Goal: Task Accomplishment & Management: Manage account settings

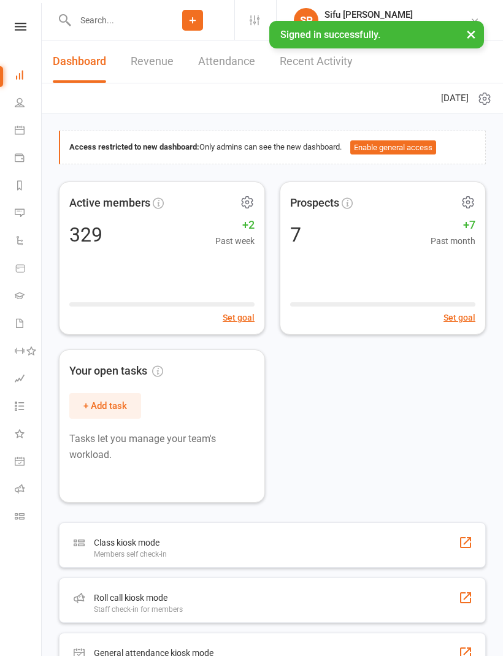
click at [20, 130] on icon at bounding box center [20, 130] width 10 height 10
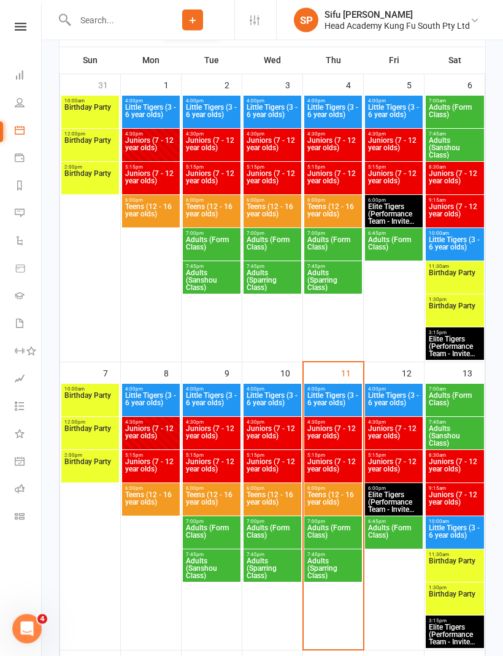
click at [342, 472] on span "Juniors (7 - 12 year olds)" at bounding box center [333, 470] width 53 height 22
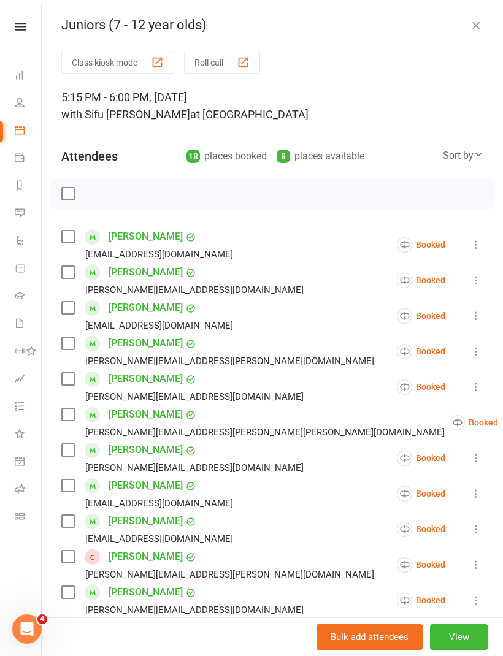
click at [473, 237] on button at bounding box center [476, 244] width 15 height 15
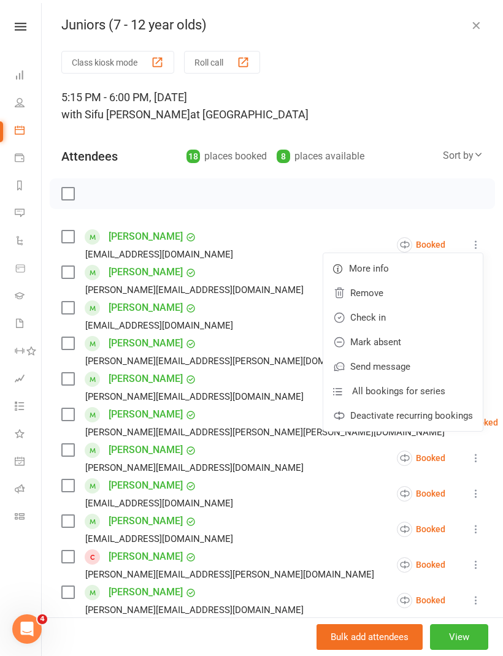
click at [415, 289] on link "Remove" at bounding box center [402, 293] width 159 height 25
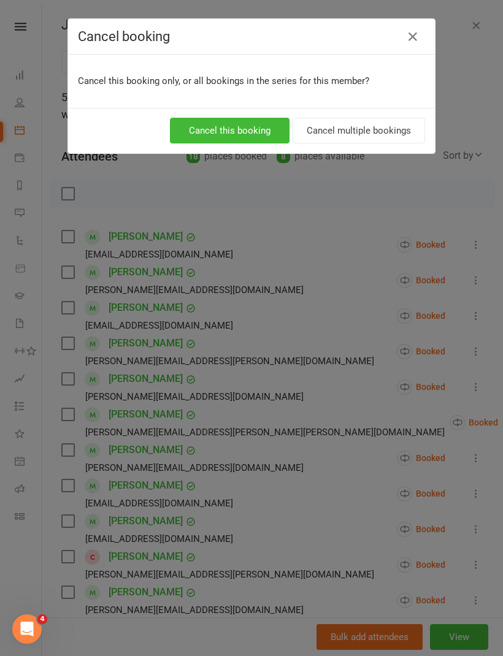
click at [255, 123] on button "Cancel this booking" at bounding box center [230, 131] width 120 height 26
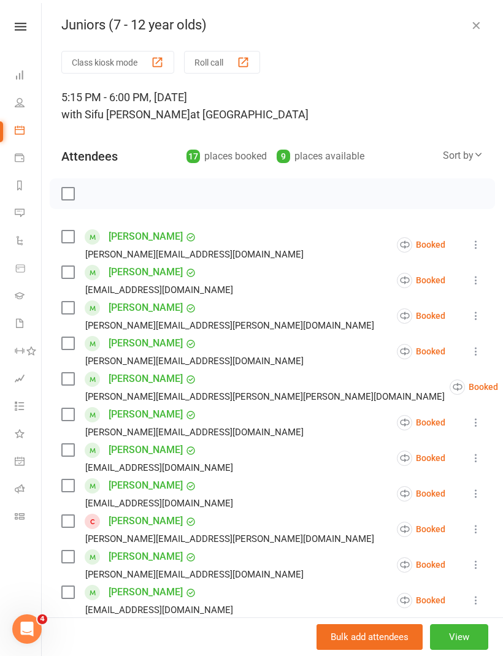
click at [68, 350] on label at bounding box center [67, 343] width 12 height 12
click at [483, 379] on li "Saby Hobden [EMAIL_ADDRESS][PERSON_NAME][PERSON_NAME][DOMAIN_NAME] Booked More …" at bounding box center [272, 387] width 422 height 36
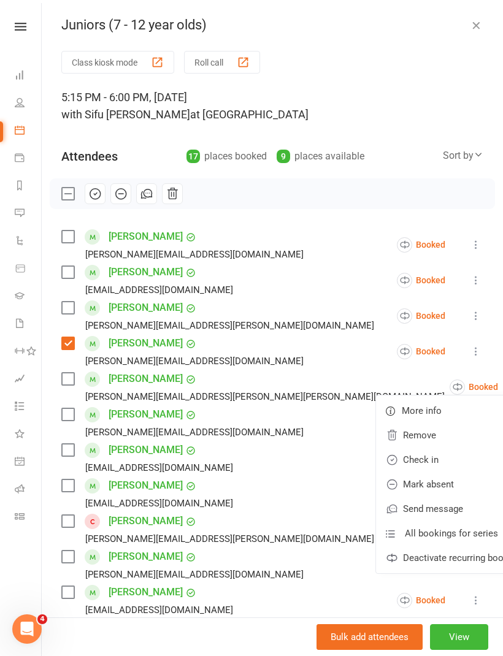
click at [404, 432] on link "Remove" at bounding box center [455, 435] width 159 height 25
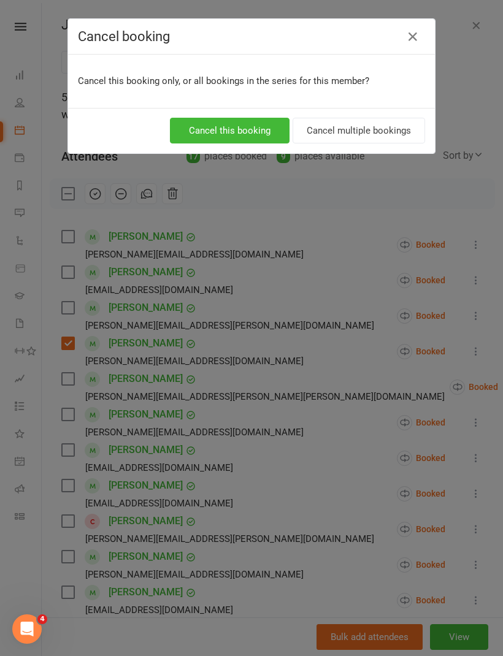
click at [237, 124] on button "Cancel this booking" at bounding box center [230, 131] width 120 height 26
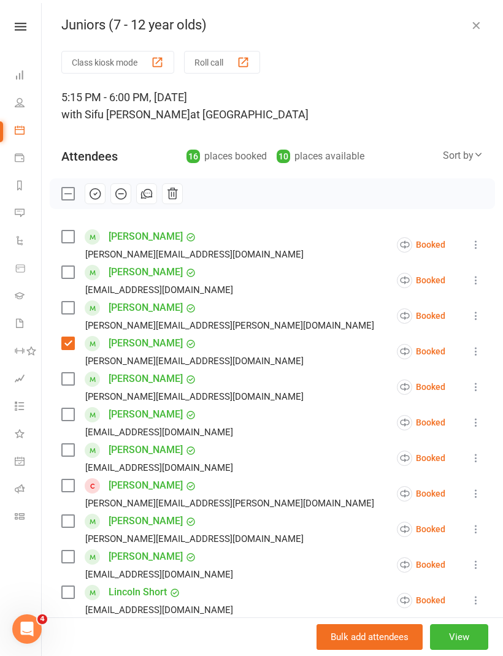
click at [66, 373] on label at bounding box center [67, 379] width 12 height 12
click at [75, 406] on div "[PERSON_NAME] [PERSON_NAME][EMAIL_ADDRESS][DOMAIN_NAME]" at bounding box center [149, 423] width 177 height 36
click at [80, 403] on div "[PERSON_NAME][EMAIL_ADDRESS][DOMAIN_NAME]" at bounding box center [184, 397] width 247 height 16
click at [68, 419] on label at bounding box center [67, 414] width 12 height 12
click at [477, 492] on icon at bounding box center [476, 494] width 12 height 12
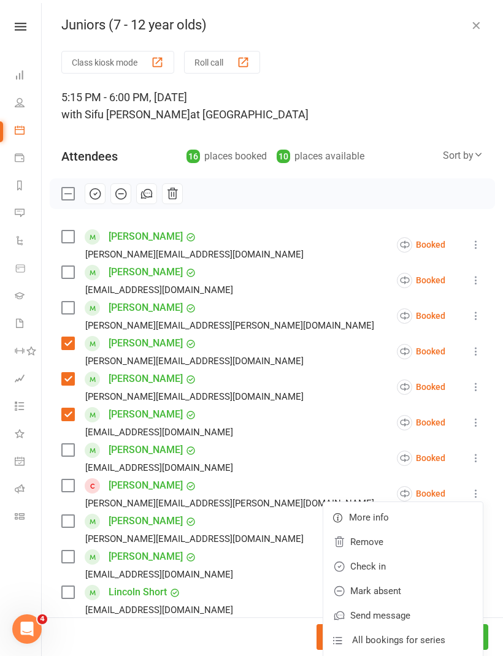
click at [402, 541] on link "Remove" at bounding box center [402, 542] width 159 height 25
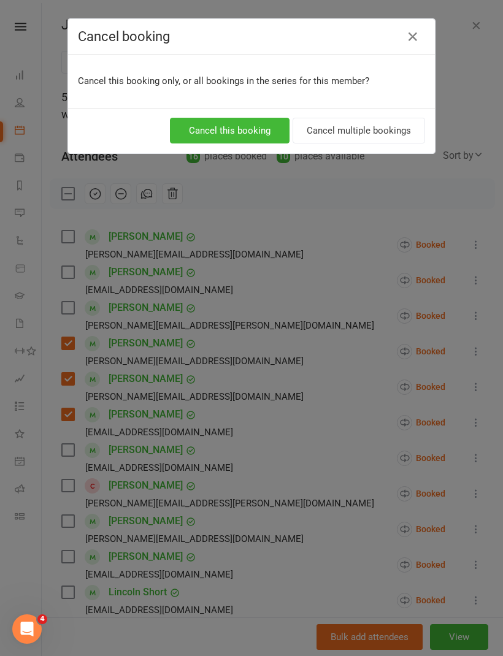
click at [377, 134] on button "Cancel multiple bookings" at bounding box center [359, 131] width 132 height 26
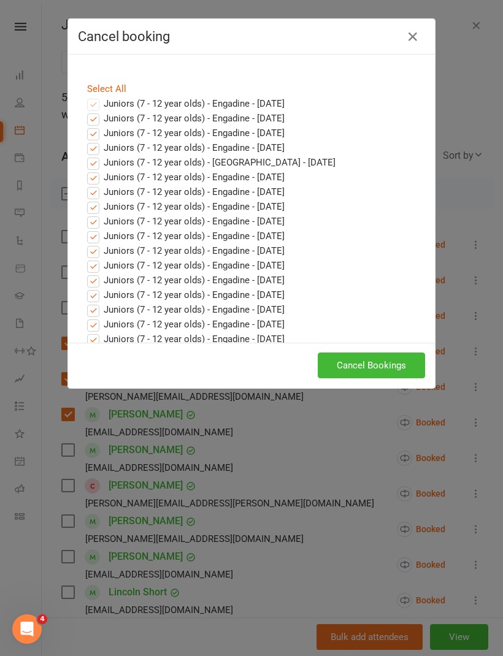
click at [416, 42] on icon "button" at bounding box center [412, 36] width 15 height 15
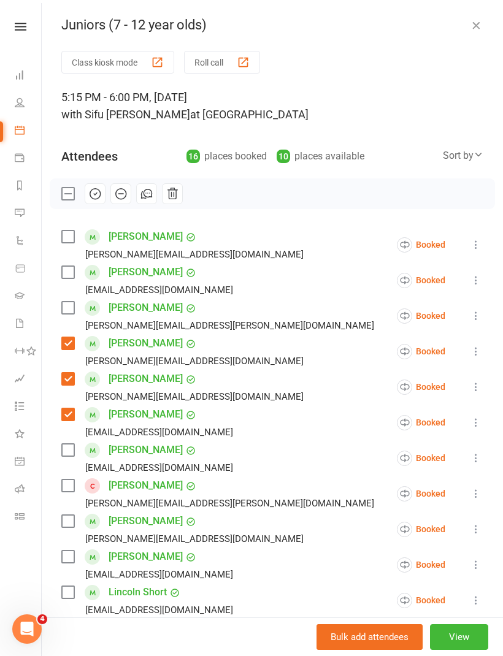
click at [478, 497] on icon at bounding box center [476, 494] width 12 height 12
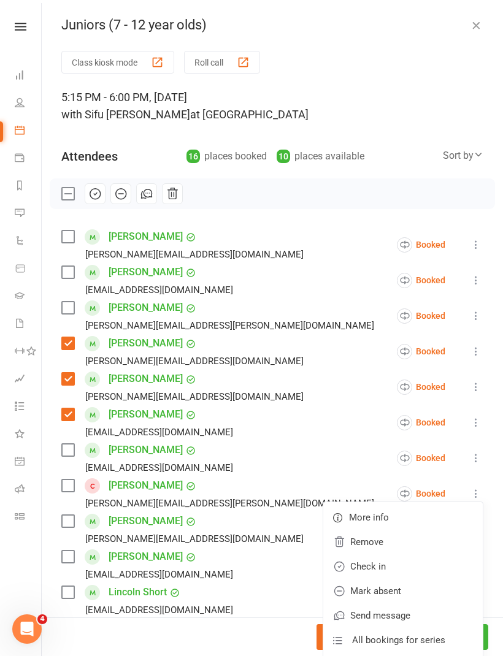
click at [375, 535] on link "Remove" at bounding box center [402, 542] width 159 height 25
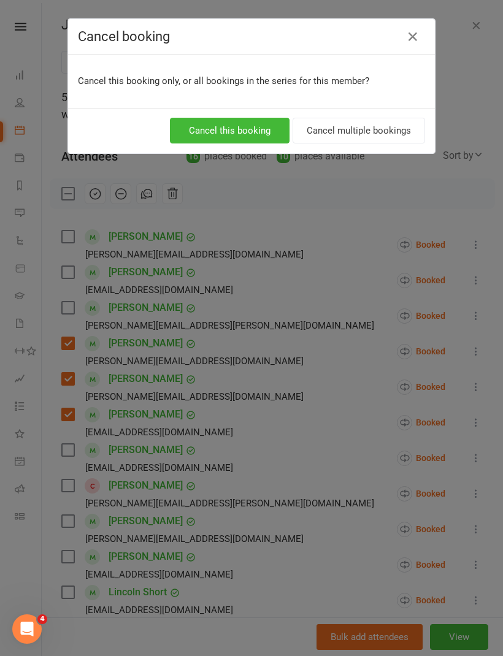
click at [250, 129] on button "Cancel this booking" at bounding box center [230, 131] width 120 height 26
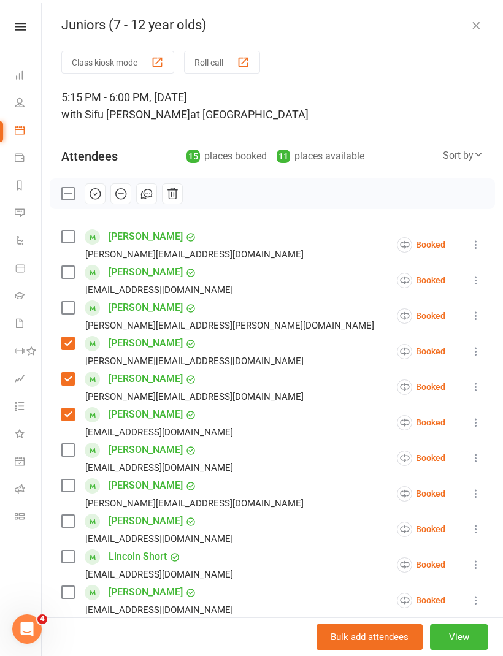
click at [74, 480] on label at bounding box center [67, 486] width 12 height 12
click at [66, 521] on label at bounding box center [67, 521] width 12 height 12
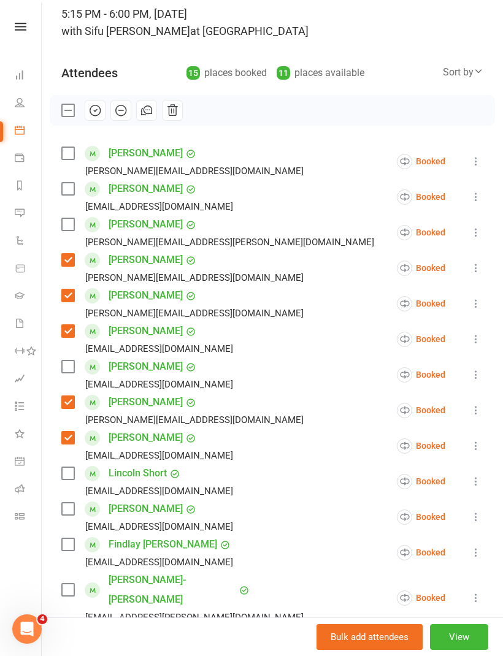
scroll to position [84, 0]
click at [70, 508] on label at bounding box center [67, 508] width 12 height 12
click at [66, 539] on label at bounding box center [67, 544] width 12 height 12
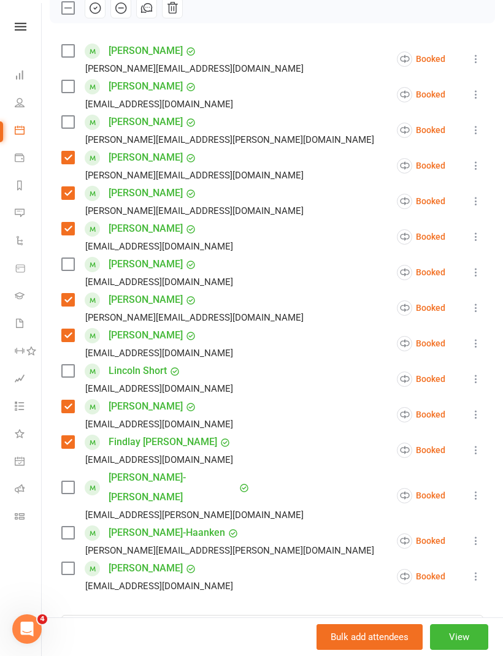
scroll to position [187, 0]
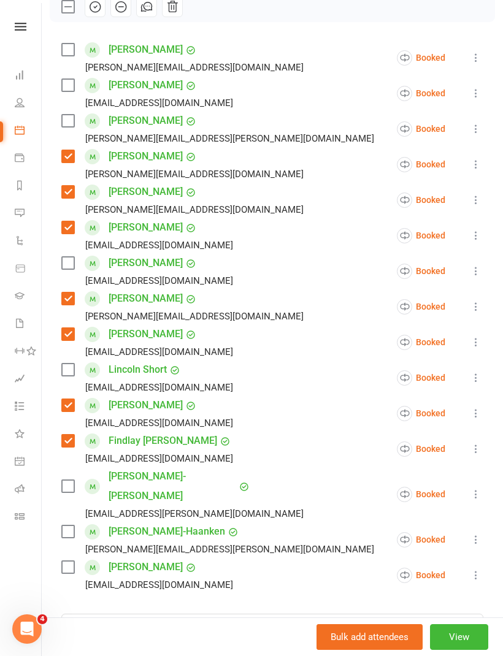
click at [69, 526] on label at bounding box center [67, 532] width 12 height 12
click at [261, 614] on input "search" at bounding box center [272, 627] width 422 height 26
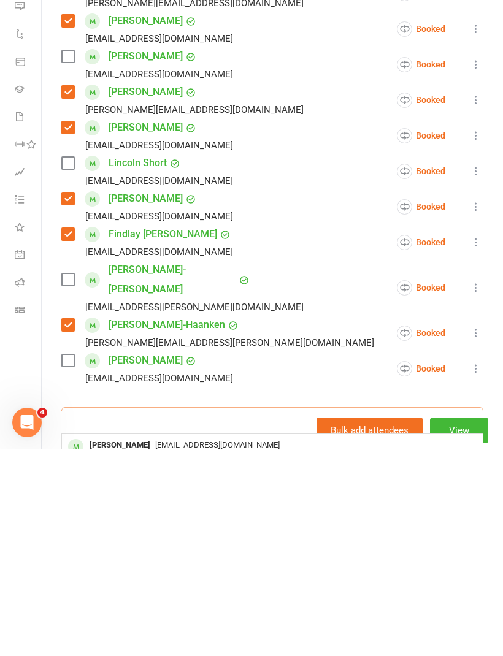
type input "[PERSON_NAME]"
click at [101, 643] on div "[PERSON_NAME]" at bounding box center [120, 652] width 71 height 18
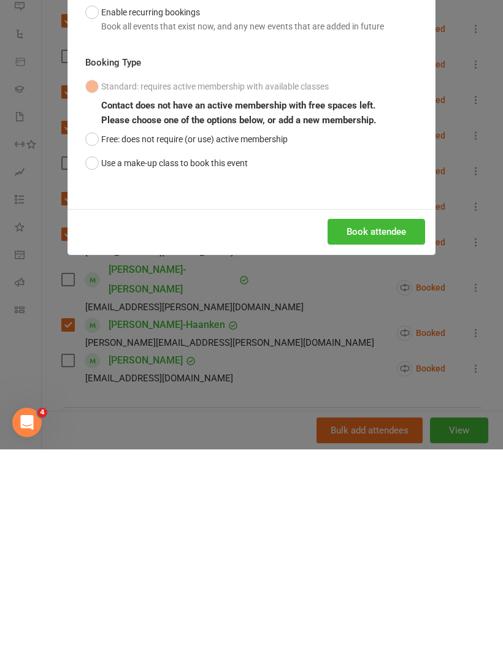
scroll to position [560, 0]
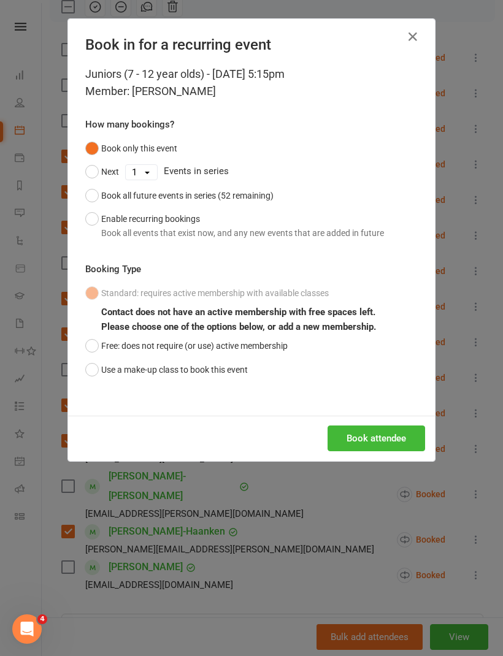
click at [92, 340] on button "Free: does not require (or use) active membership" at bounding box center [186, 345] width 202 height 23
click at [386, 432] on button "Book attendee" at bounding box center [376, 439] width 98 height 26
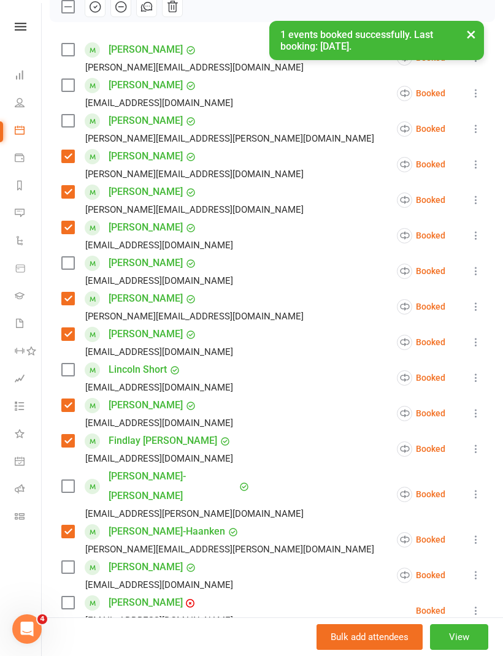
click at [69, 597] on label at bounding box center [67, 603] width 12 height 12
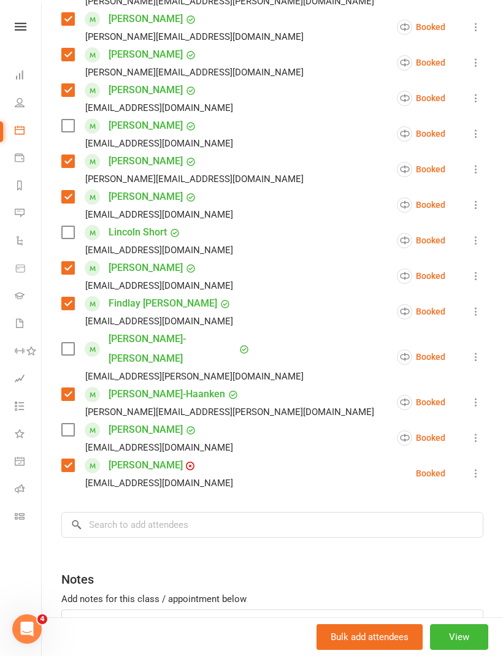
scroll to position [325, 0]
click at [220, 511] on input "search" at bounding box center [272, 524] width 422 height 26
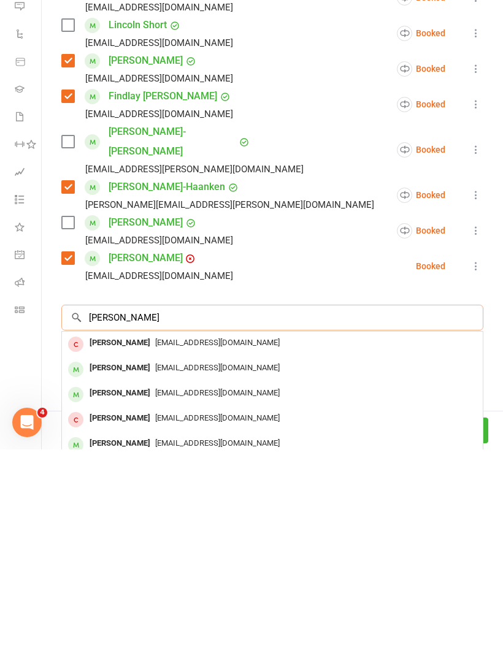
type input "[PERSON_NAME]"
click at [185, 595] on span "[EMAIL_ADDRESS][DOMAIN_NAME]" at bounding box center [217, 599] width 124 height 9
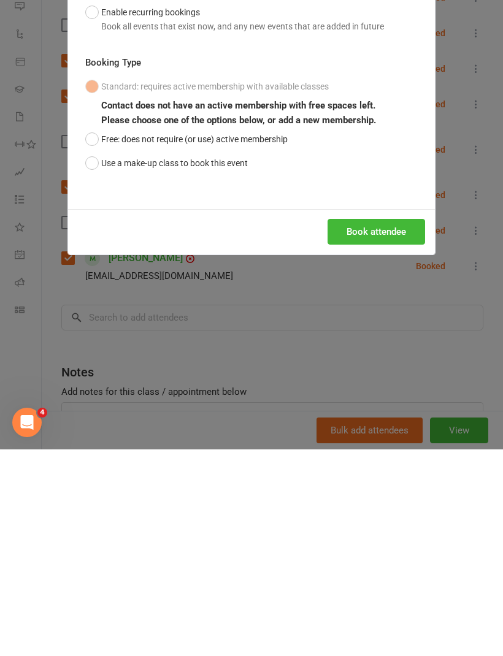
scroll to position [821, 0]
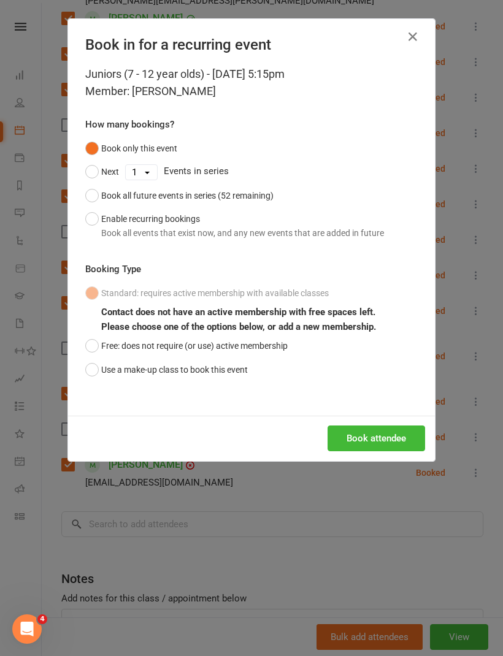
click at [90, 340] on button "Free: does not require (or use) active membership" at bounding box center [186, 345] width 202 height 23
click at [377, 437] on button "Book attendee" at bounding box center [376, 439] width 98 height 26
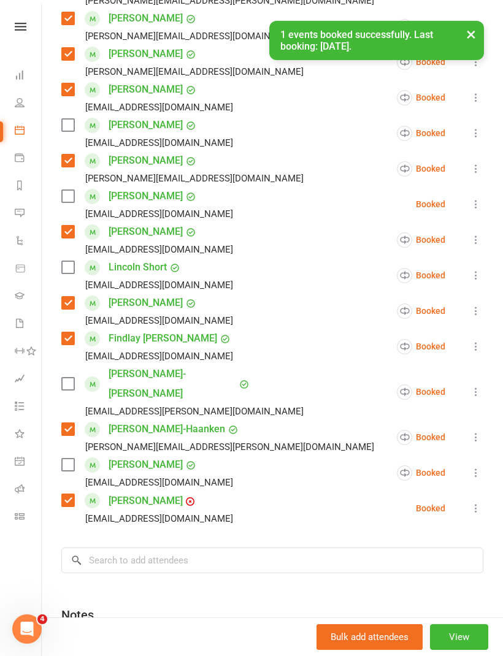
click at [53, 204] on div "Class kiosk mode Roll call 5:15 PM - 6:00 PM, [DATE] with [PERSON_NAME] at [GEO…" at bounding box center [272, 236] width 461 height 1021
click at [69, 202] on label at bounding box center [67, 196] width 12 height 12
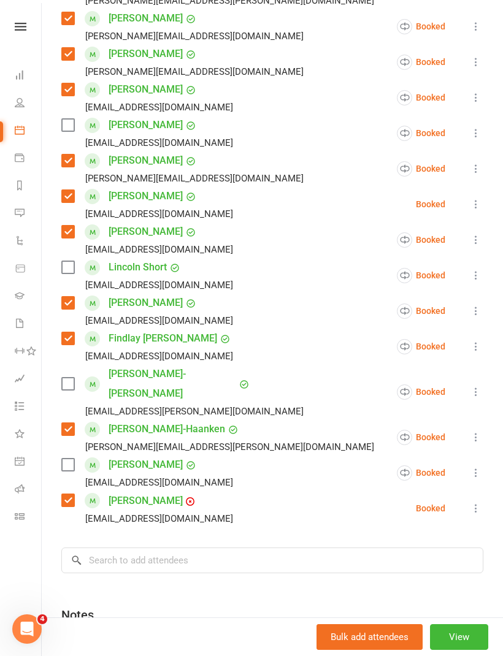
click at [172, 523] on div "Class kiosk mode Roll call 5:15 PM - 6:00 PM, [DATE] with [PERSON_NAME] at [GEO…" at bounding box center [272, 236] width 461 height 1021
click at [229, 548] on input "search" at bounding box center [272, 561] width 422 height 26
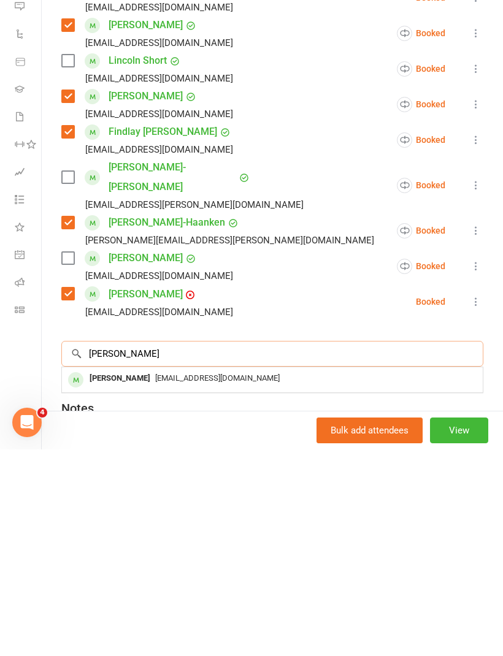
type input "[PERSON_NAME]"
click at [186, 576] on div "[EMAIL_ADDRESS][DOMAIN_NAME]" at bounding box center [272, 585] width 411 height 18
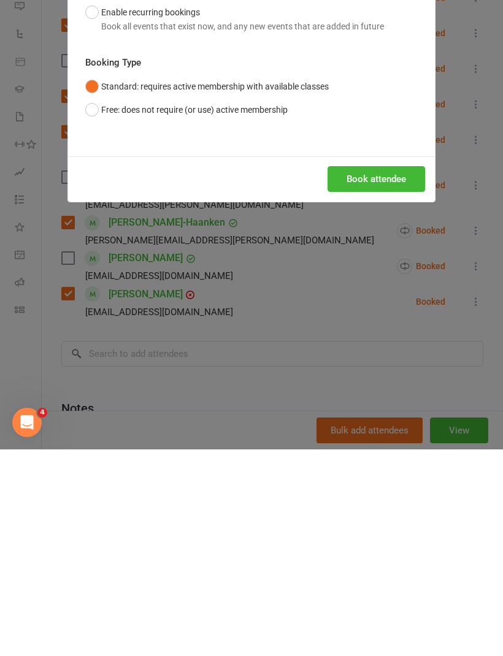
scroll to position [1117, 0]
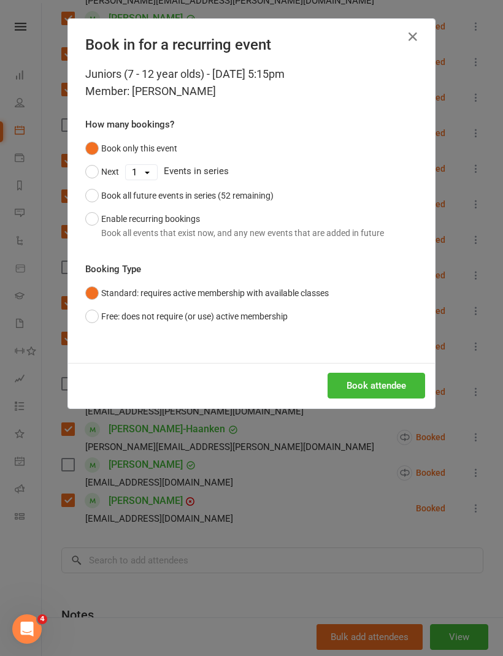
click at [87, 310] on button "Free: does not require (or use) active membership" at bounding box center [186, 316] width 202 height 23
click at [383, 379] on button "Book attendee" at bounding box center [376, 386] width 98 height 26
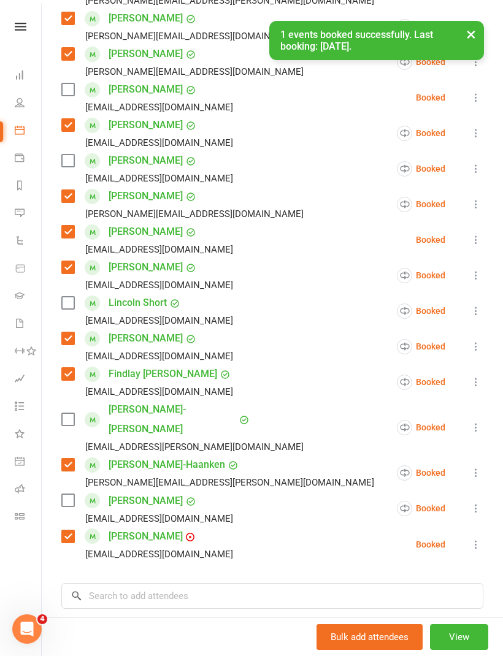
click at [64, 93] on label at bounding box center [67, 89] width 12 height 12
click at [232, 583] on input "search" at bounding box center [272, 596] width 422 height 26
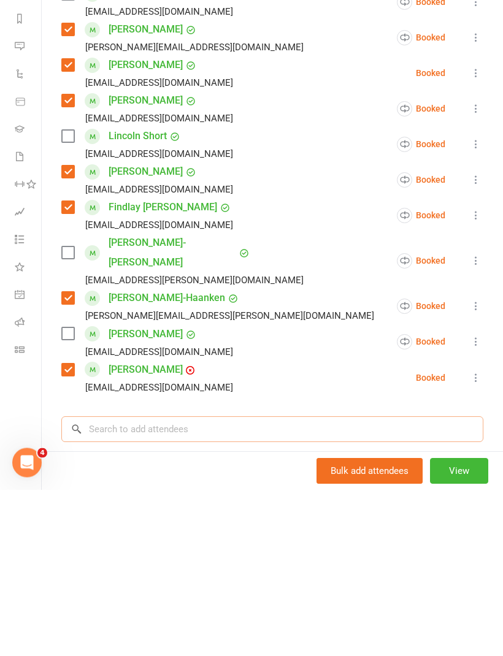
scroll to position [1282, 0]
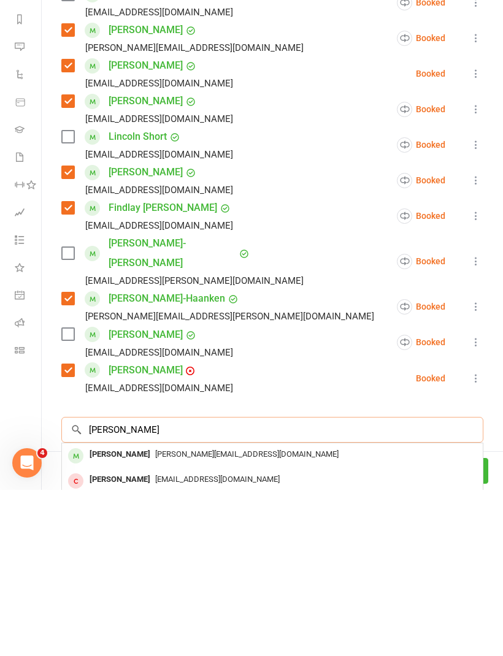
type input "[PERSON_NAME]"
click at [178, 612] on div "[PERSON_NAME][EMAIL_ADDRESS][DOMAIN_NAME]" at bounding box center [272, 621] width 411 height 18
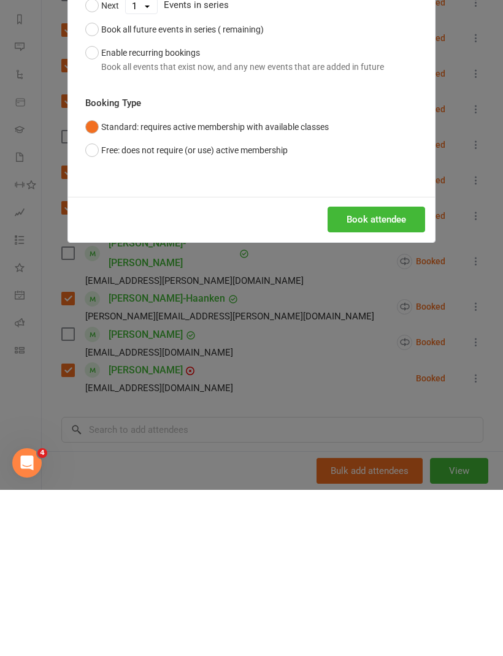
scroll to position [1347, 0]
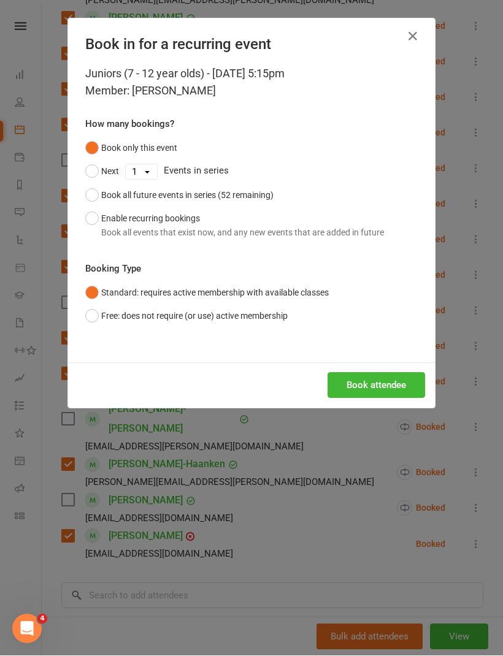
click at [98, 326] on button "Free: does not require (or use) active membership" at bounding box center [186, 316] width 202 height 23
click at [386, 395] on button "Book attendee" at bounding box center [376, 386] width 98 height 26
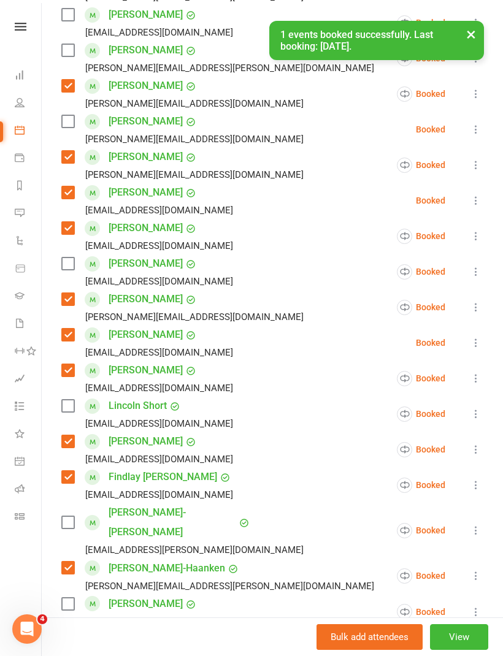
scroll to position [225, 0]
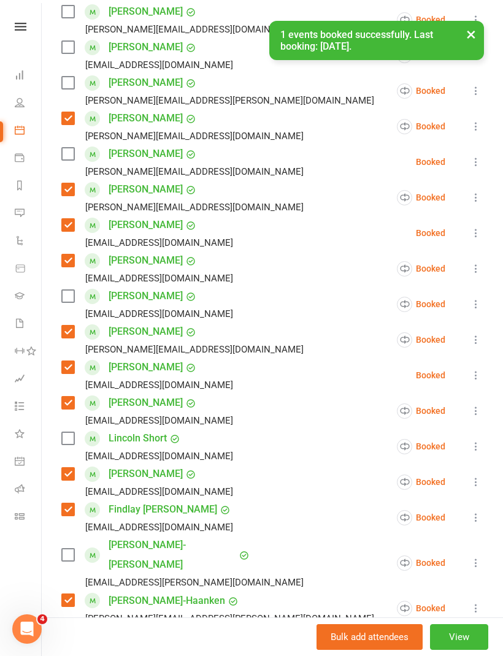
click at [66, 159] on label at bounding box center [67, 154] width 12 height 12
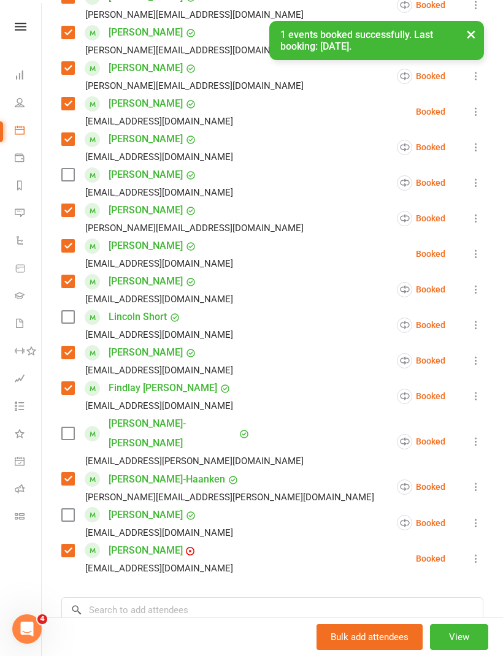
scroll to position [361, 0]
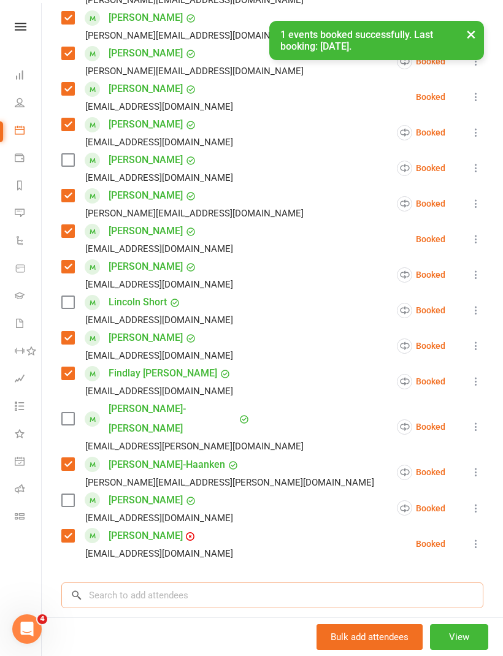
click at [153, 583] on input "search" at bounding box center [272, 596] width 422 height 26
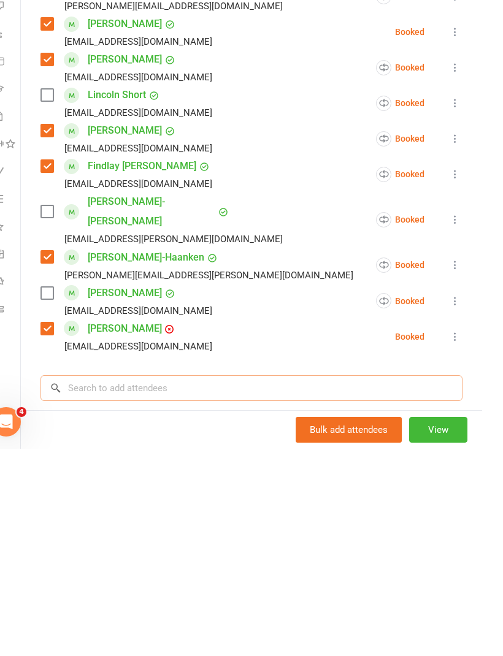
scroll to position [1388, 0]
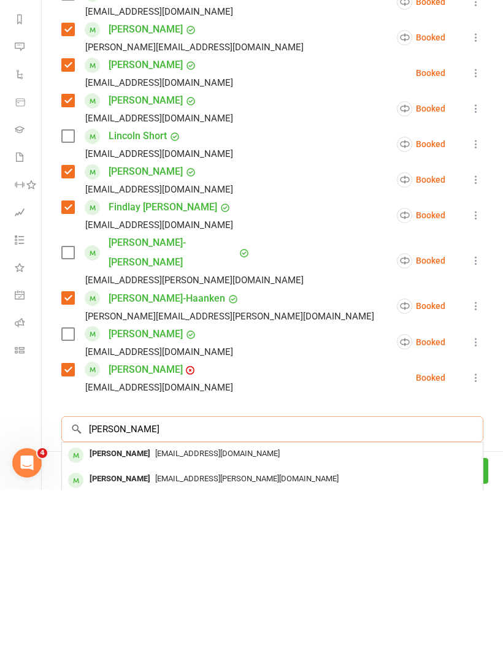
type input "[PERSON_NAME]"
click at [175, 615] on span "[EMAIL_ADDRESS][DOMAIN_NAME]" at bounding box center [217, 619] width 124 height 9
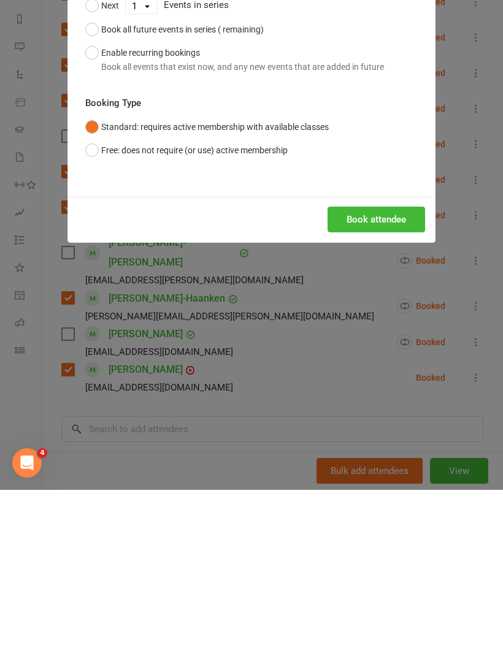
scroll to position [1347, 0]
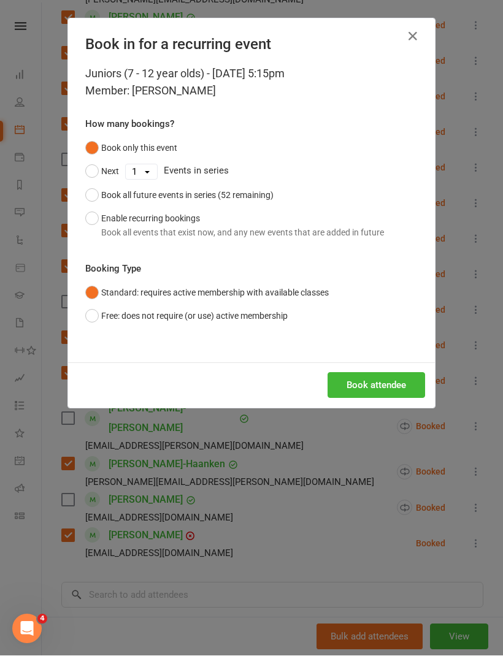
click at [104, 309] on button "Free: does not require (or use) active membership" at bounding box center [186, 316] width 202 height 23
click at [394, 383] on button "Book attendee" at bounding box center [376, 386] width 98 height 26
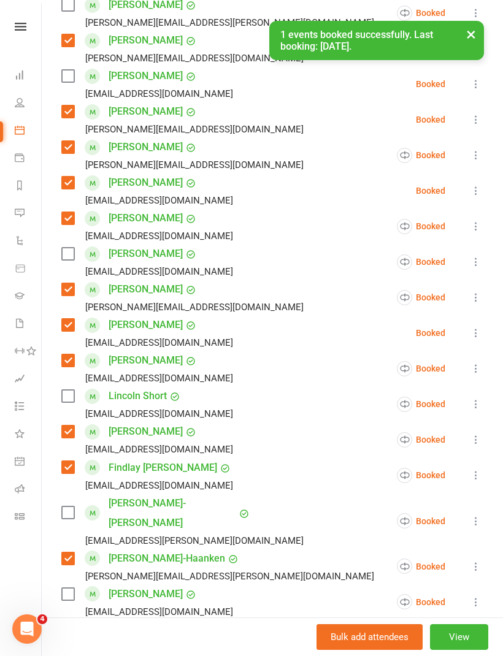
scroll to position [295, 0]
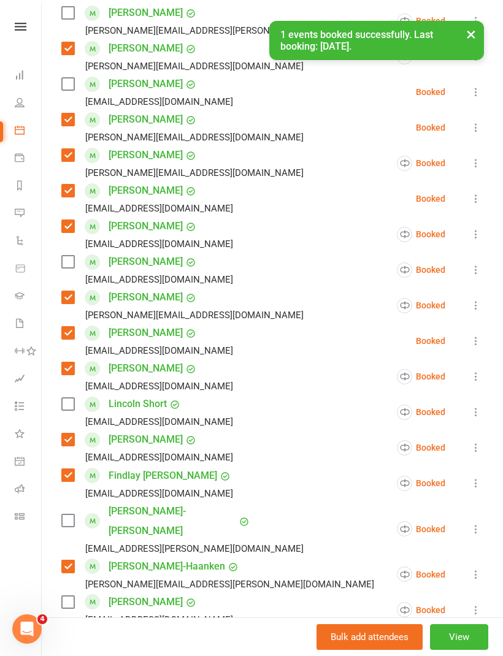
click at [69, 87] on label at bounding box center [67, 84] width 12 height 12
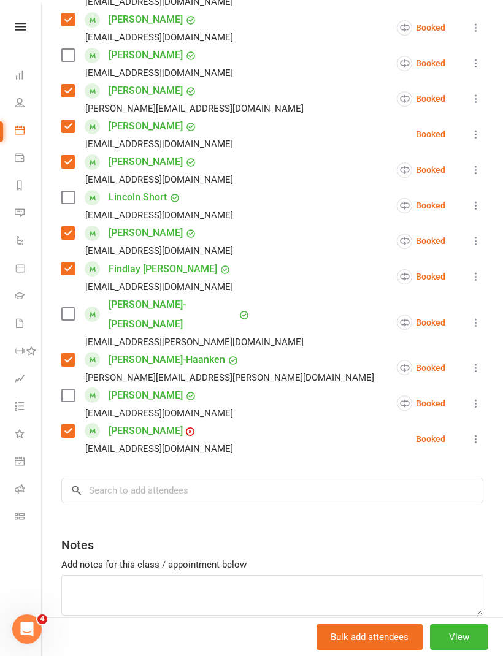
scroll to position [501, 0]
click at [237, 478] on input "search" at bounding box center [272, 491] width 422 height 26
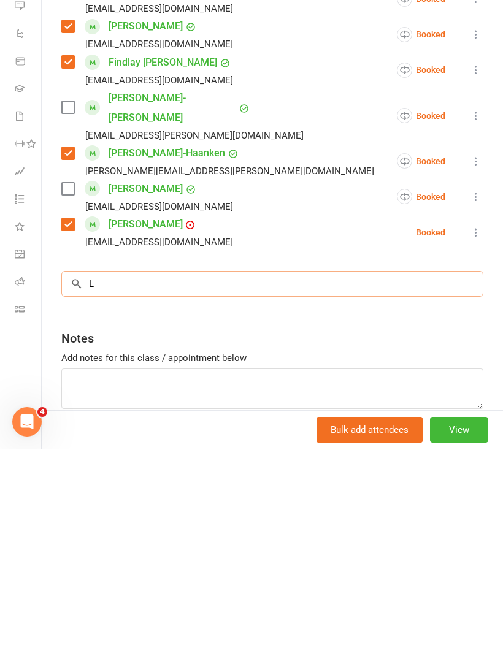
scroll to position [1388, 0]
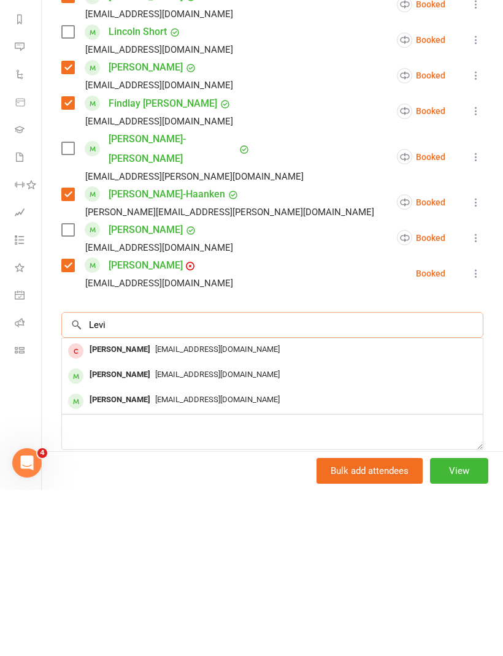
type input "Levi"
click at [194, 561] on span "[EMAIL_ADDRESS][DOMAIN_NAME]" at bounding box center [217, 565] width 124 height 9
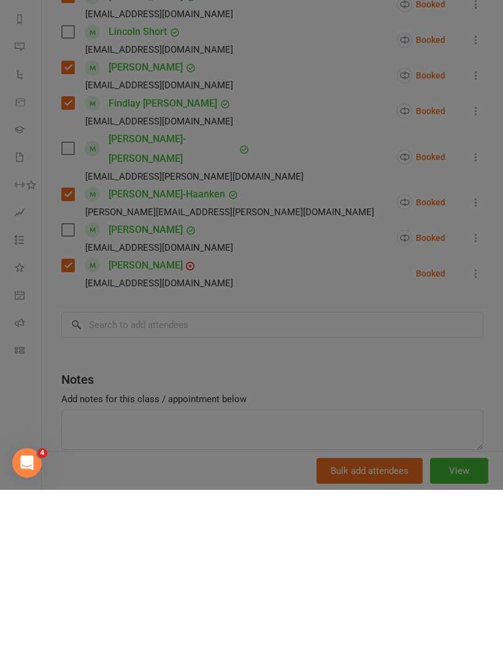
scroll to position [1347, 0]
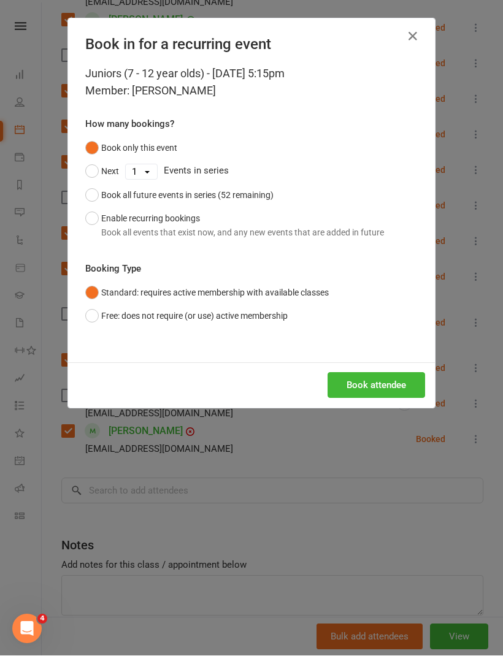
click at [115, 313] on button "Free: does not require (or use) active membership" at bounding box center [186, 316] width 202 height 23
click at [377, 387] on button "Book attendee" at bounding box center [376, 386] width 98 height 26
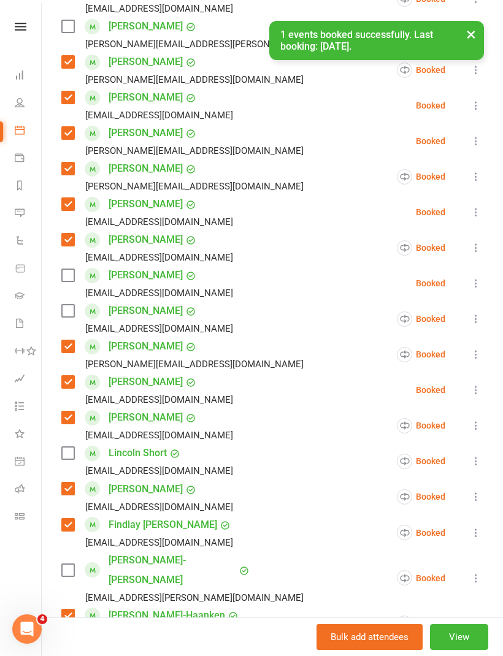
scroll to position [280, 0]
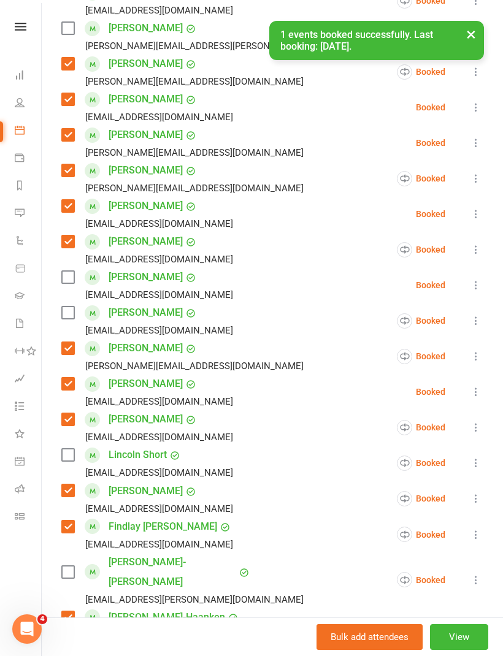
click at [63, 274] on label at bounding box center [67, 277] width 12 height 12
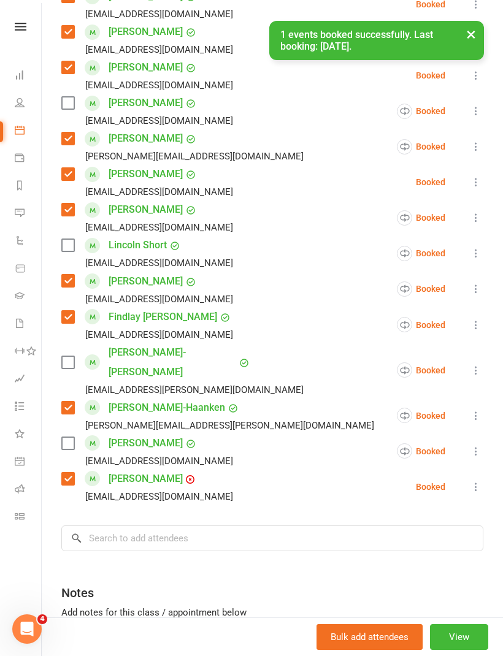
scroll to position [497, 0]
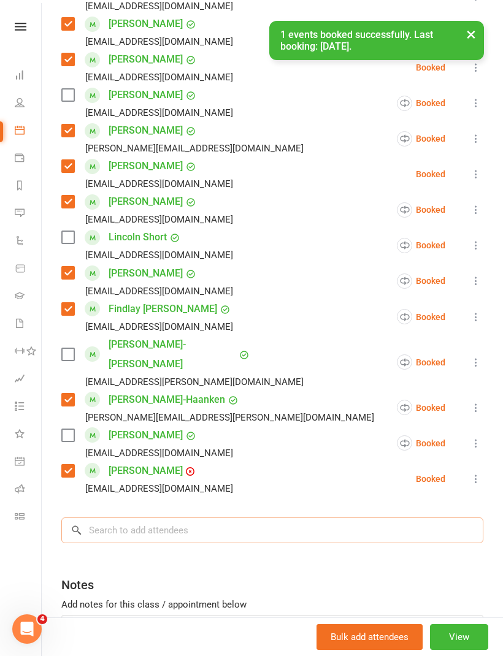
click at [161, 519] on input "search" at bounding box center [272, 531] width 422 height 26
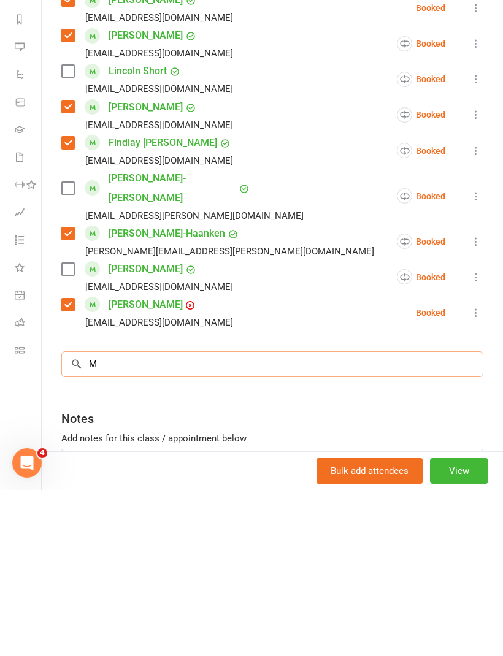
scroll to position [1388, 0]
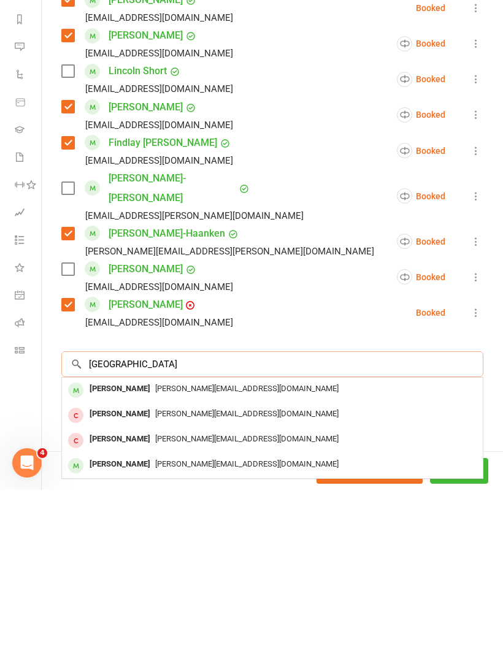
type input "[GEOGRAPHIC_DATA]"
click at [180, 550] on span "[PERSON_NAME][EMAIL_ADDRESS][DOMAIN_NAME]" at bounding box center [246, 554] width 183 height 9
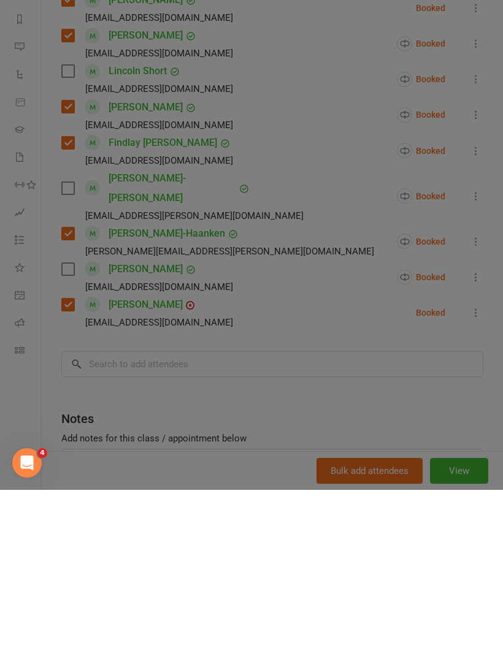
scroll to position [1347, 0]
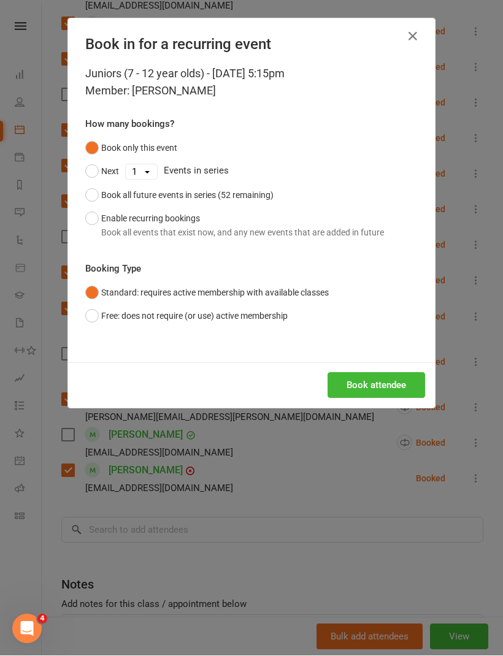
click at [88, 310] on button "Free: does not require (or use) active membership" at bounding box center [186, 316] width 202 height 23
click at [407, 376] on button "Book attendee" at bounding box center [376, 386] width 98 height 26
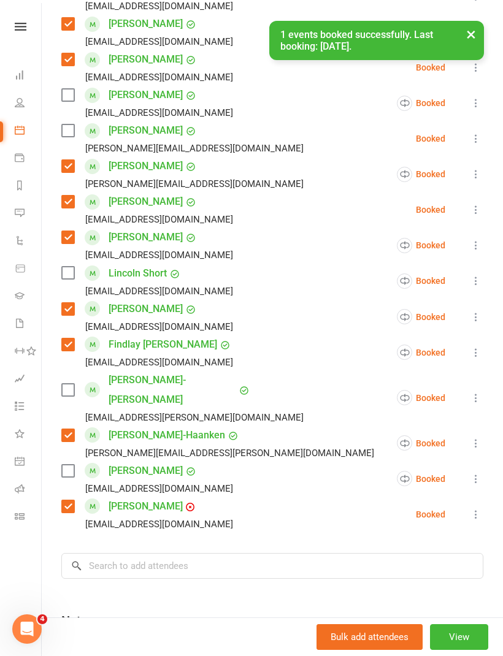
click at [67, 132] on label at bounding box center [67, 130] width 12 height 12
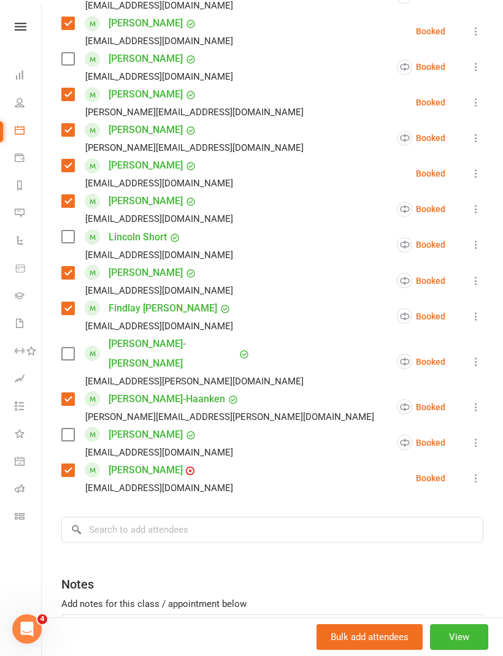
scroll to position [539, 0]
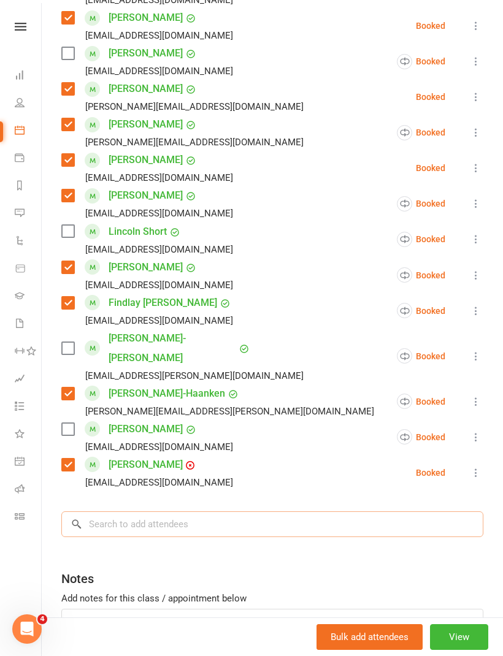
click at [189, 511] on input "search" at bounding box center [272, 524] width 422 height 26
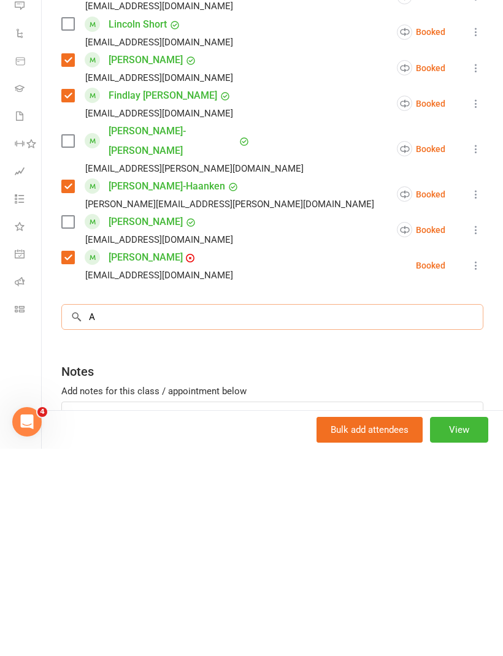
scroll to position [1388, 0]
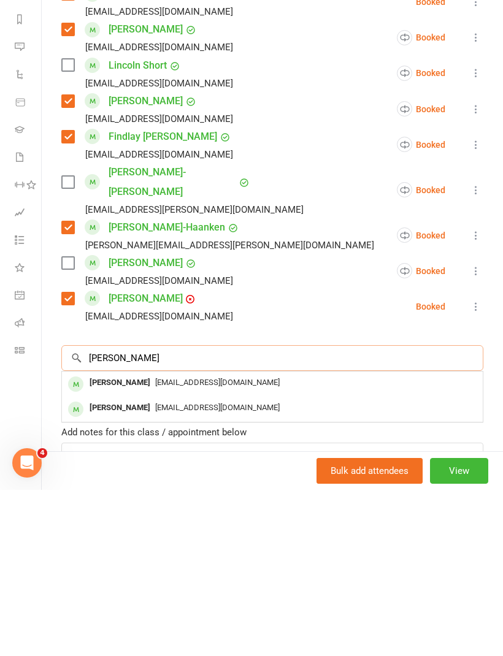
type input "[PERSON_NAME]"
click at [186, 569] on span "[EMAIL_ADDRESS][DOMAIN_NAME]" at bounding box center [217, 573] width 124 height 9
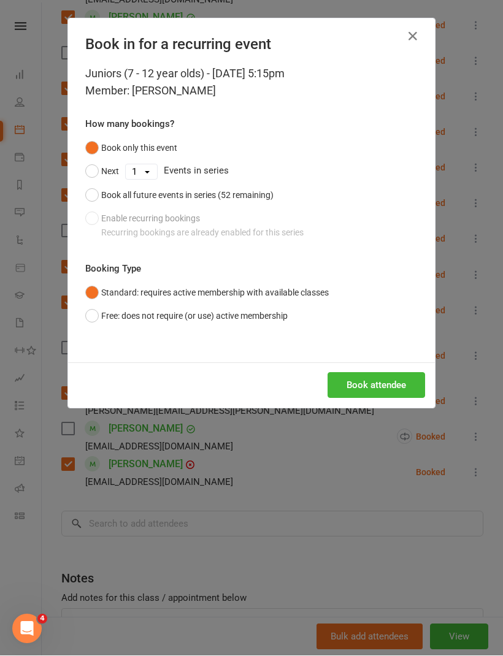
click at [88, 318] on button "Free: does not require (or use) active membership" at bounding box center [186, 316] width 202 height 23
click at [379, 389] on button "Book attendee" at bounding box center [376, 386] width 98 height 26
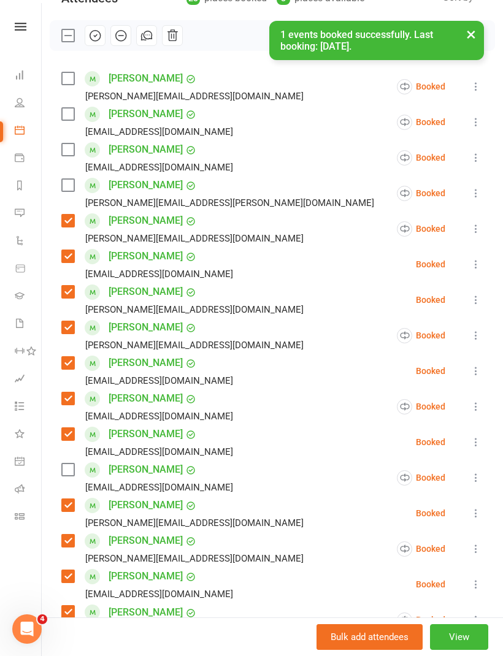
scroll to position [154, 0]
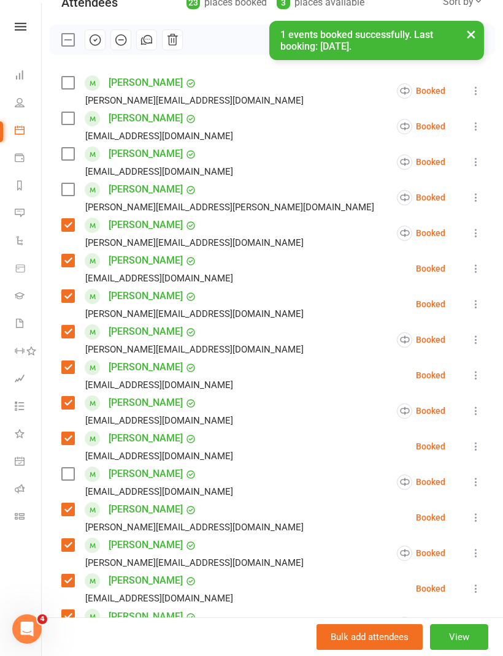
click at [66, 150] on label at bounding box center [67, 154] width 12 height 12
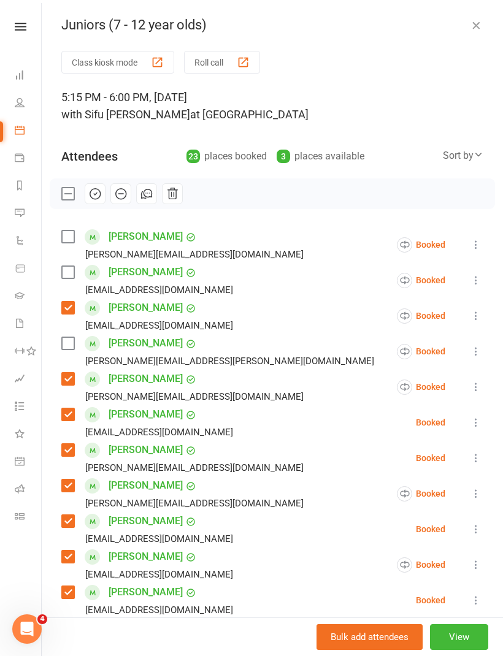
scroll to position [0, 0]
click at [94, 190] on icon "button" at bounding box center [94, 193] width 13 height 13
